Goal: Transaction & Acquisition: Purchase product/service

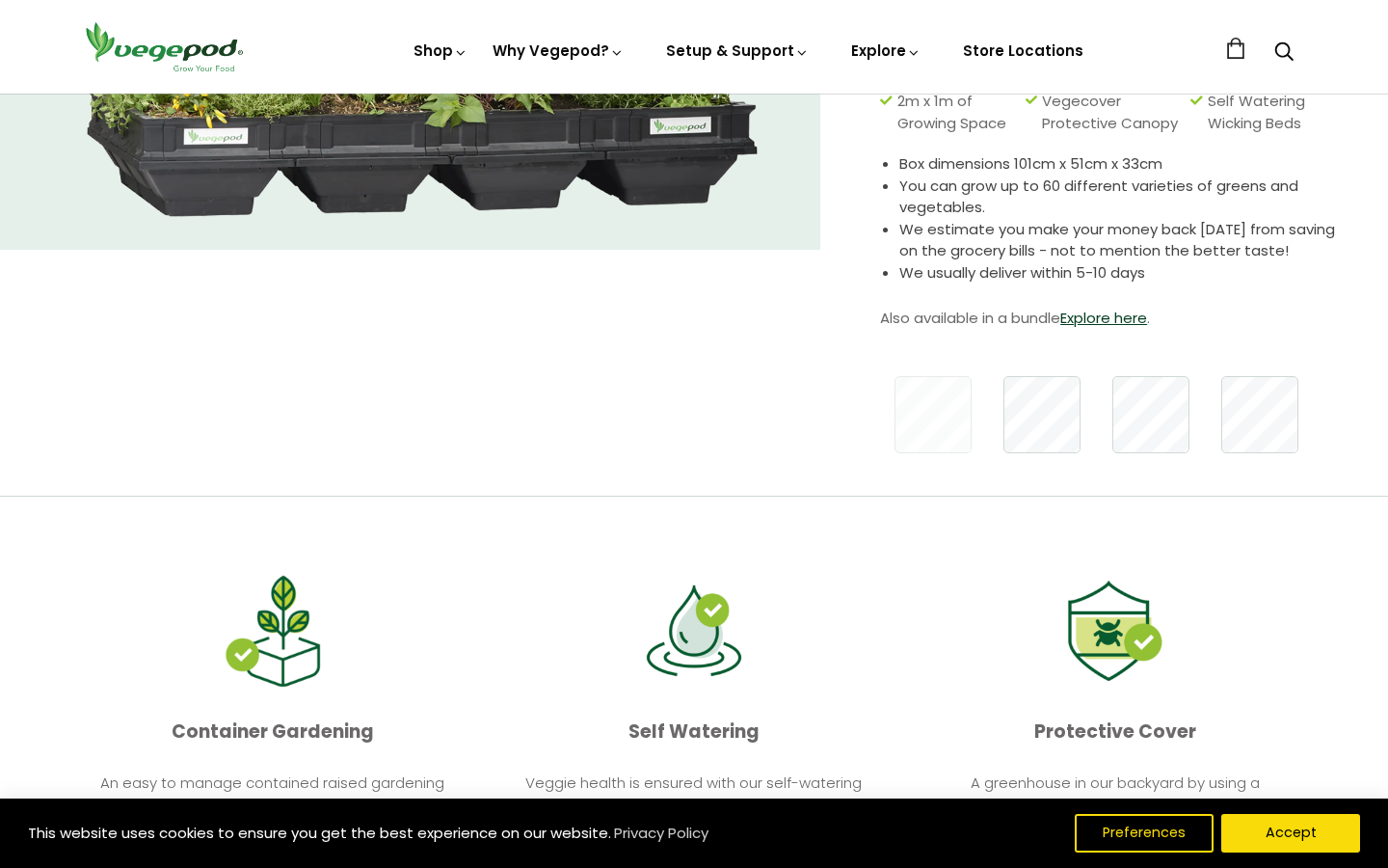
scroll to position [401, 0]
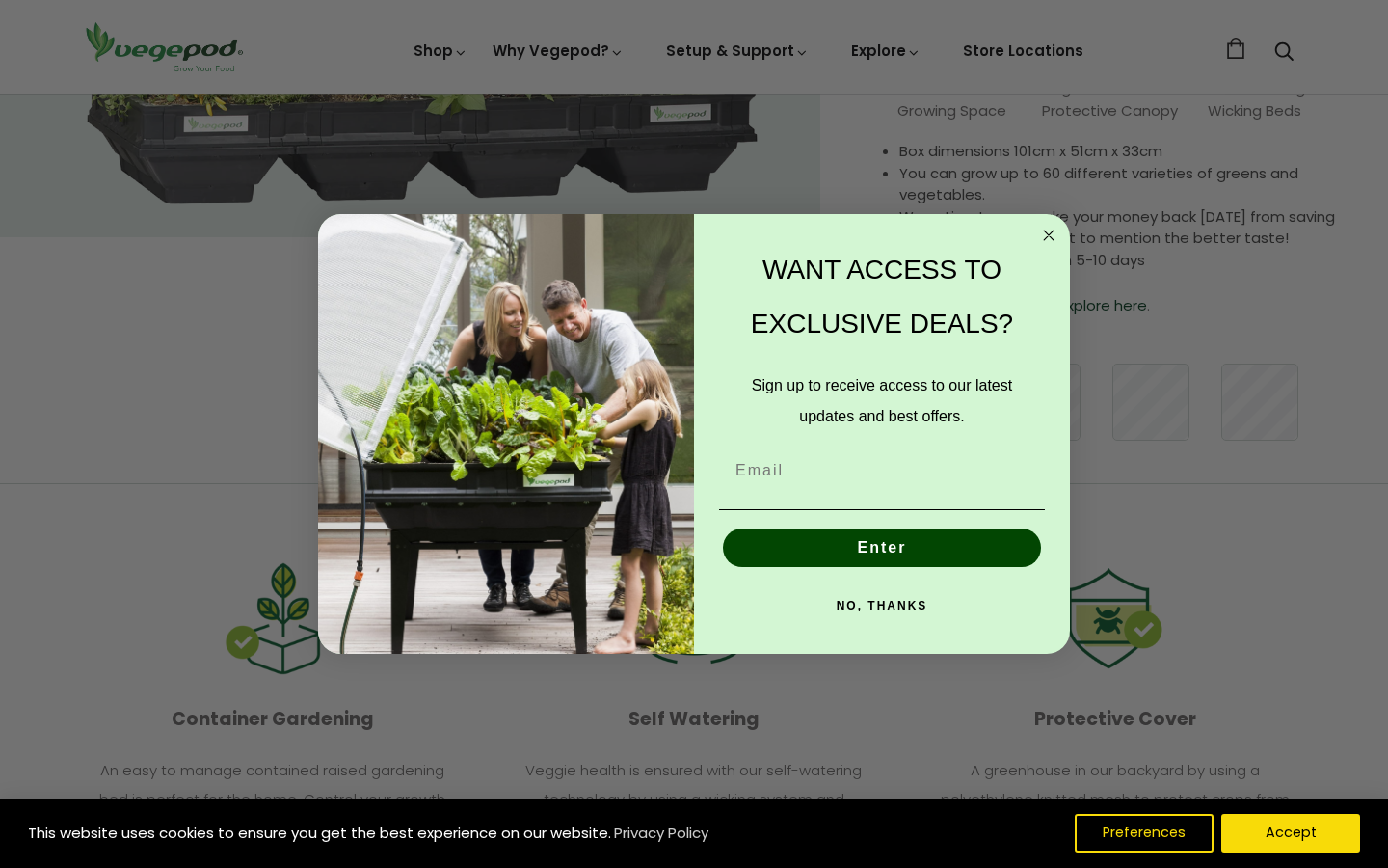
click at [1043, 243] on circle "Close dialog" at bounding box center [1050, 234] width 22 height 22
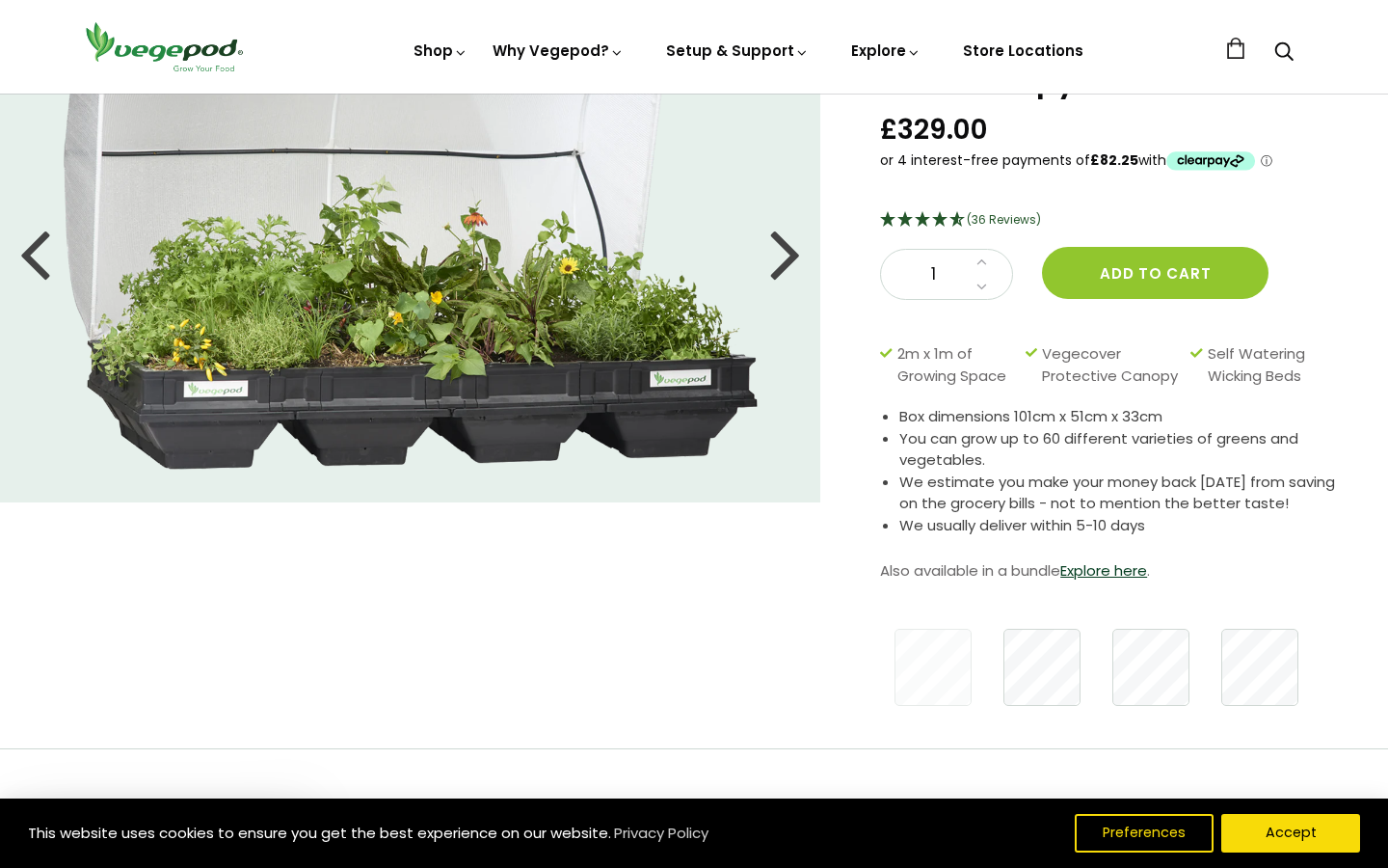
scroll to position [137, 0]
click at [1081, 576] on link "Explore here" at bounding box center [1104, 569] width 87 height 20
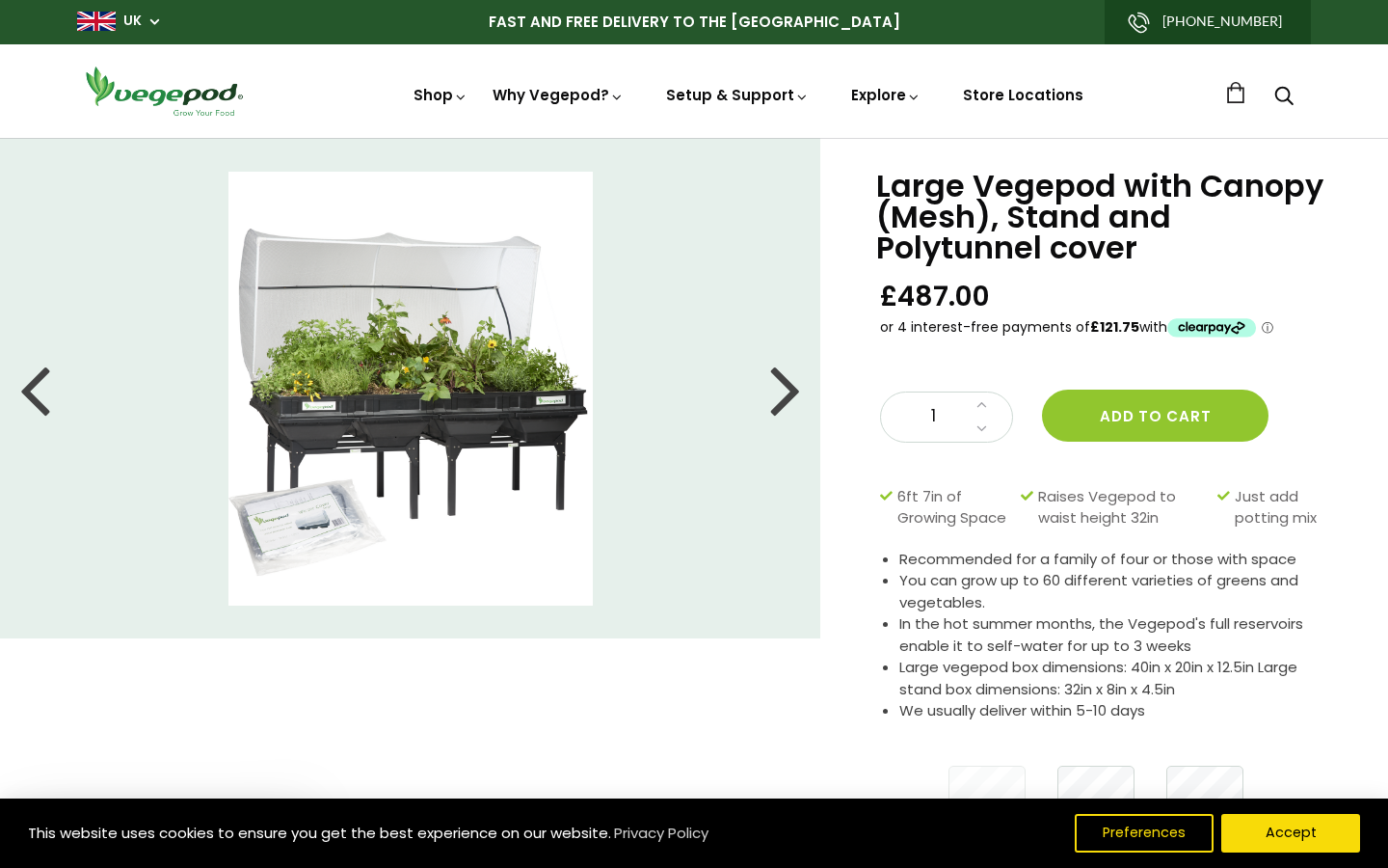
click at [782, 394] on div at bounding box center [785, 388] width 31 height 87
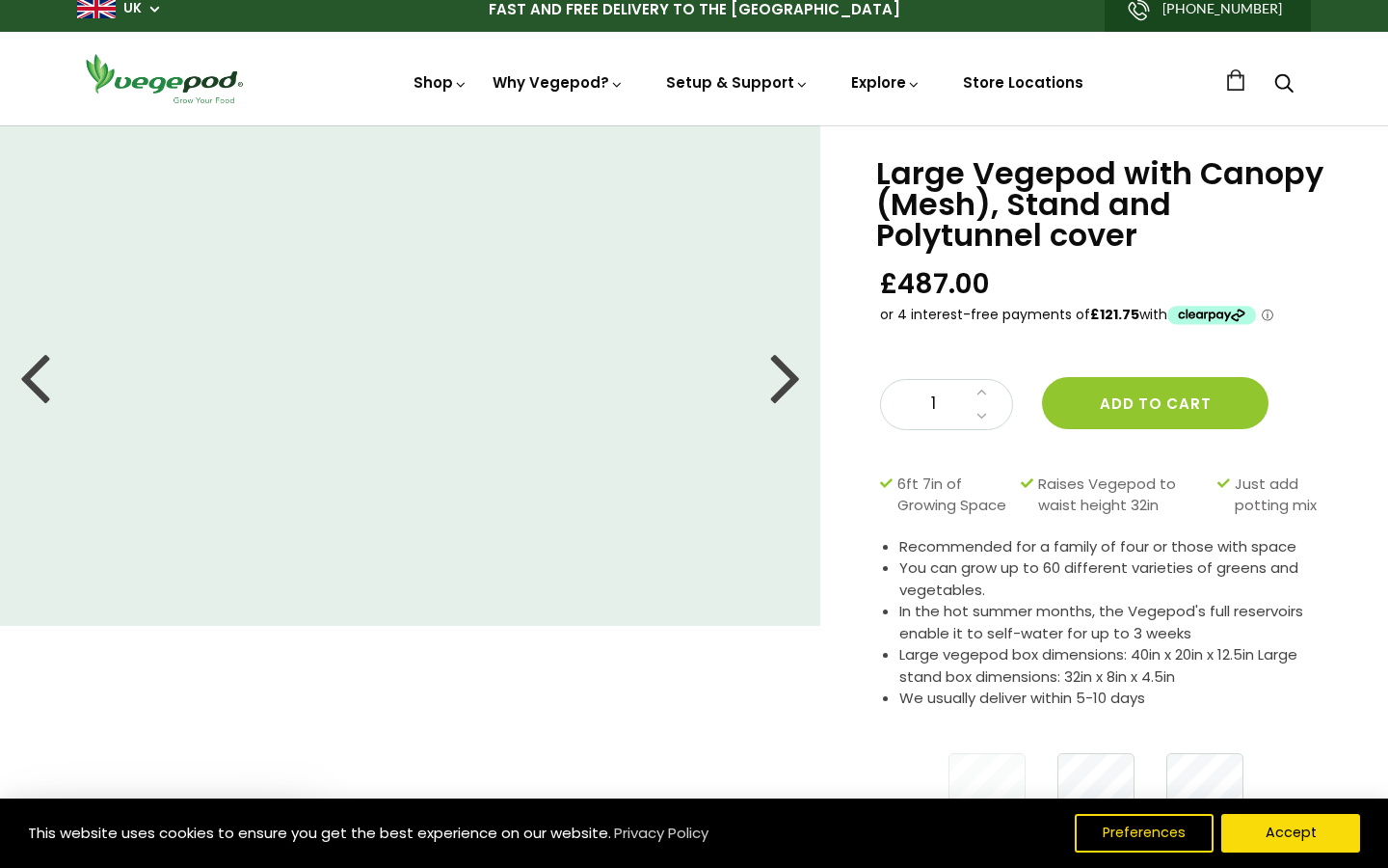
scroll to position [5, 0]
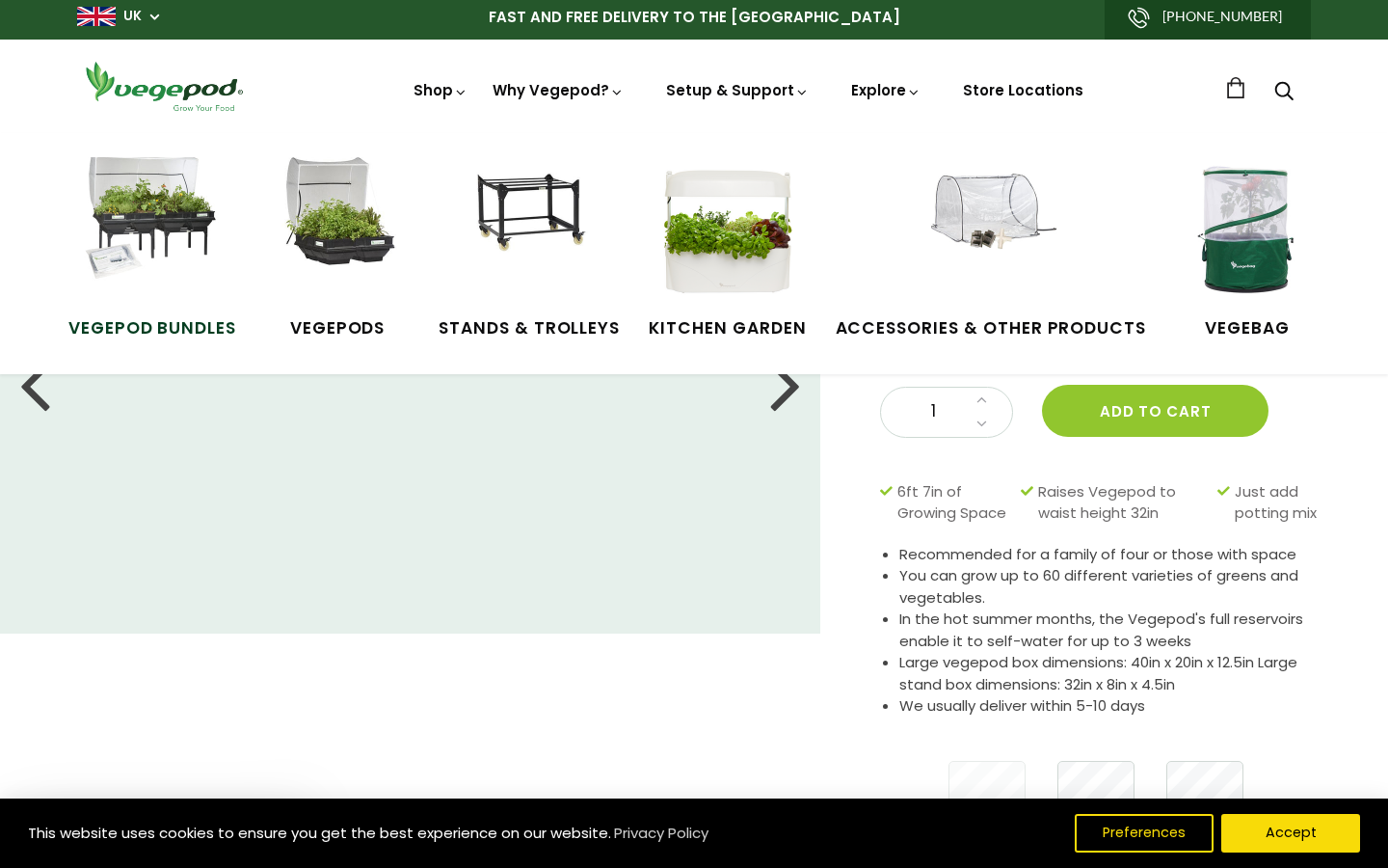
click at [178, 232] on img at bounding box center [152, 228] width 145 height 145
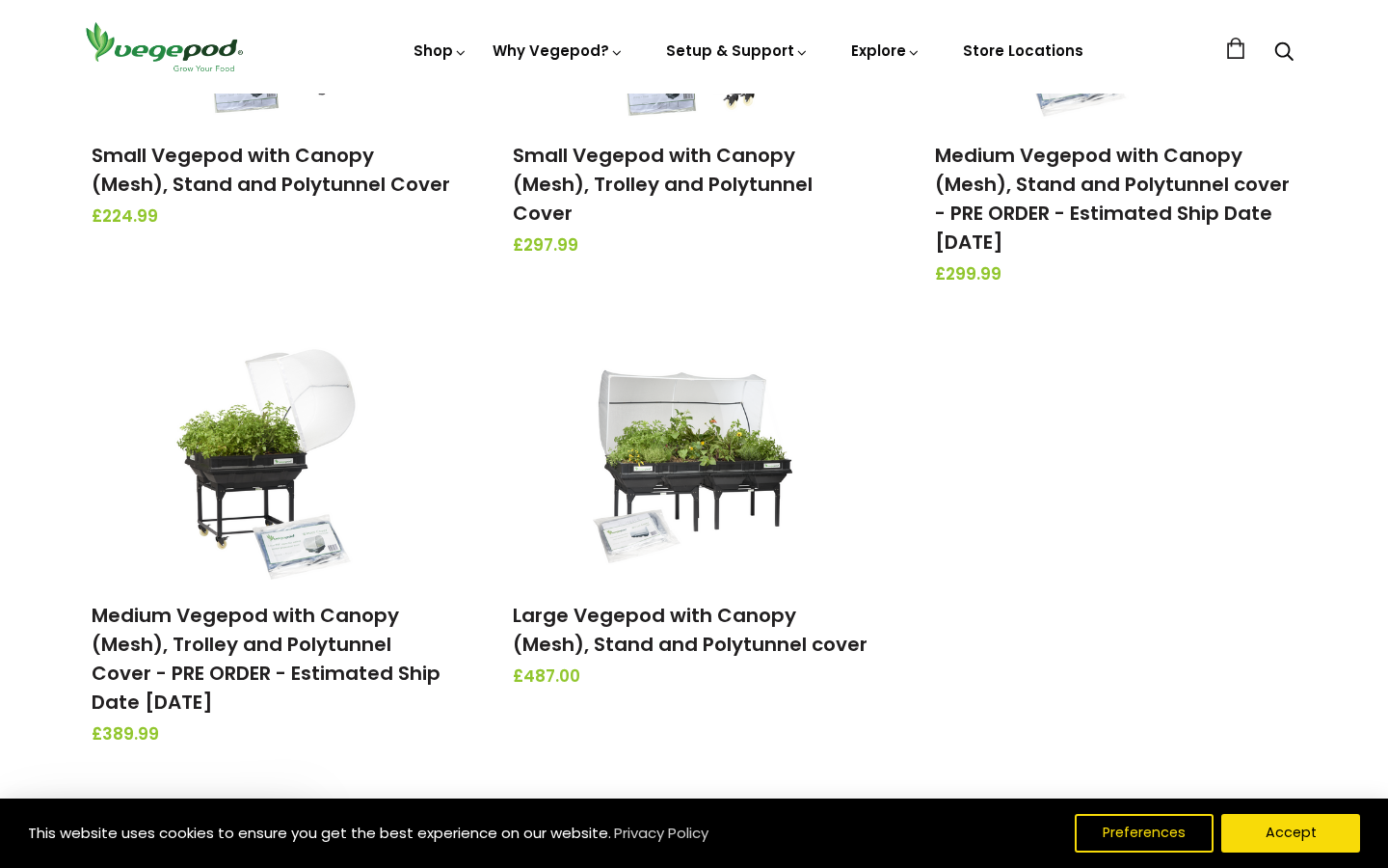
scroll to position [549, 0]
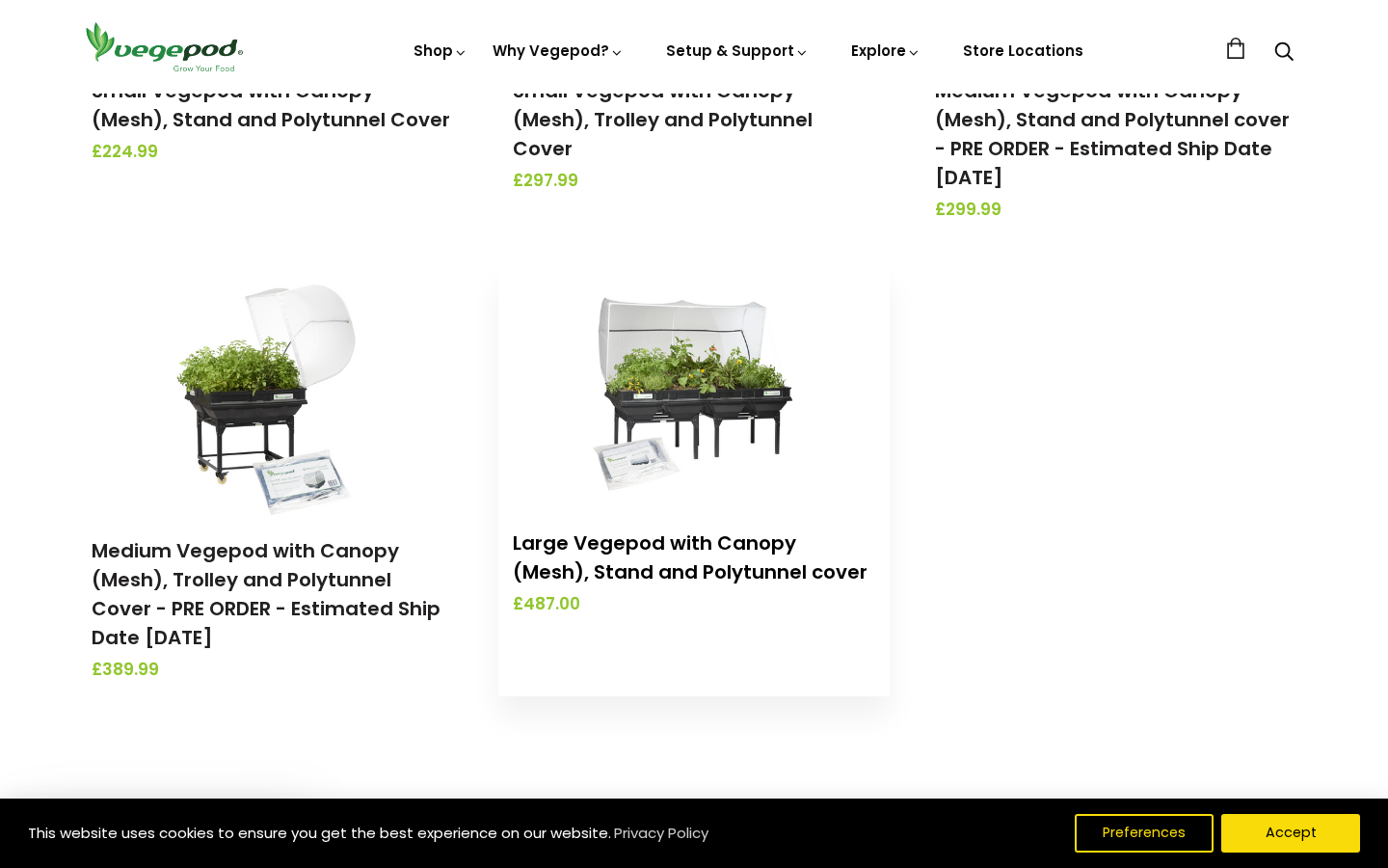
click at [708, 554] on link "Large Vegepod with Canopy (Mesh), Stand and Polytunnel cover" at bounding box center [691, 557] width 355 height 56
